Goal: Find specific page/section: Find specific page/section

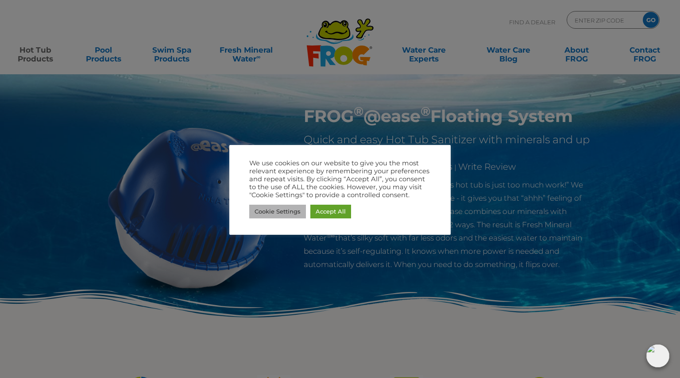
click at [297, 214] on link "Cookie Settings" at bounding box center [277, 212] width 57 height 14
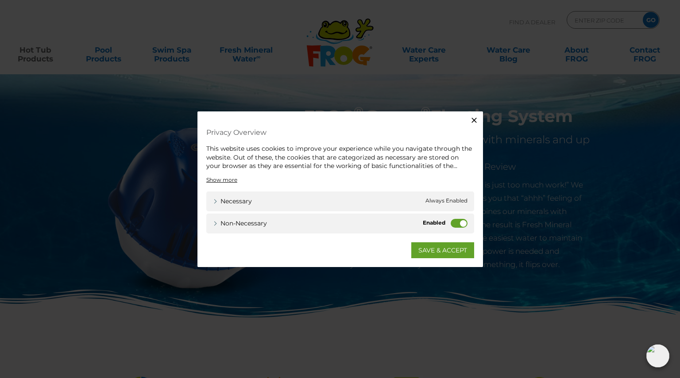
click at [457, 223] on label "Non-necessary" at bounding box center [459, 223] width 17 height 9
click at [0, 0] on input "Non-necessary" at bounding box center [0, 0] width 0 height 0
click at [434, 250] on link "SAVE & ACCEPT" at bounding box center [442, 250] width 63 height 16
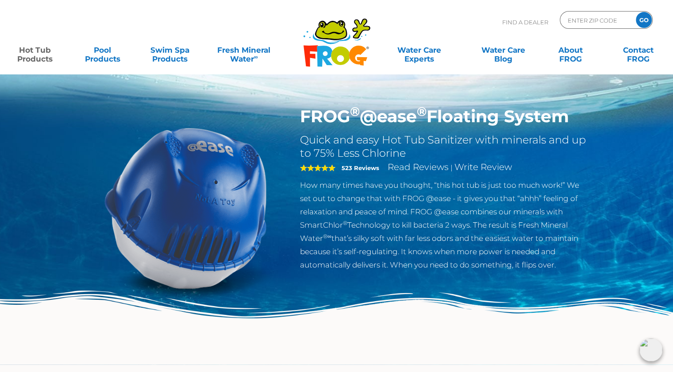
click at [233, 23] on div "Find A Dealer ENTER ZIP CODE GO" at bounding box center [337, 26] width 656 height 30
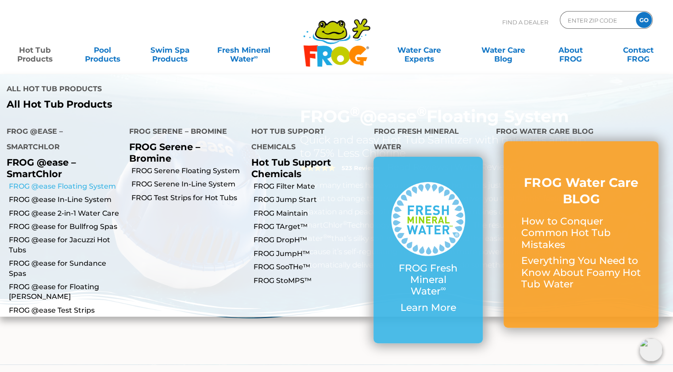
click at [58, 181] on link "FROG @ease Floating System" at bounding box center [65, 186] width 113 height 10
click at [66, 181] on link "FROG @ease Floating System" at bounding box center [65, 186] width 113 height 10
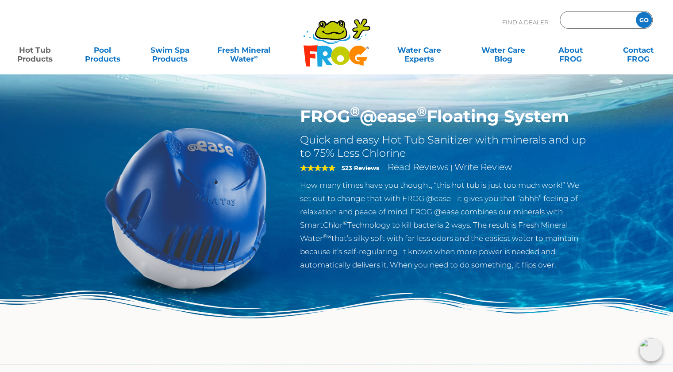
click at [577, 23] on input "Zip Code Form" at bounding box center [597, 20] width 60 height 13
type input "ENTER ZIP CODE"
